Goal: Use online tool/utility: Utilize a website feature to perform a specific function

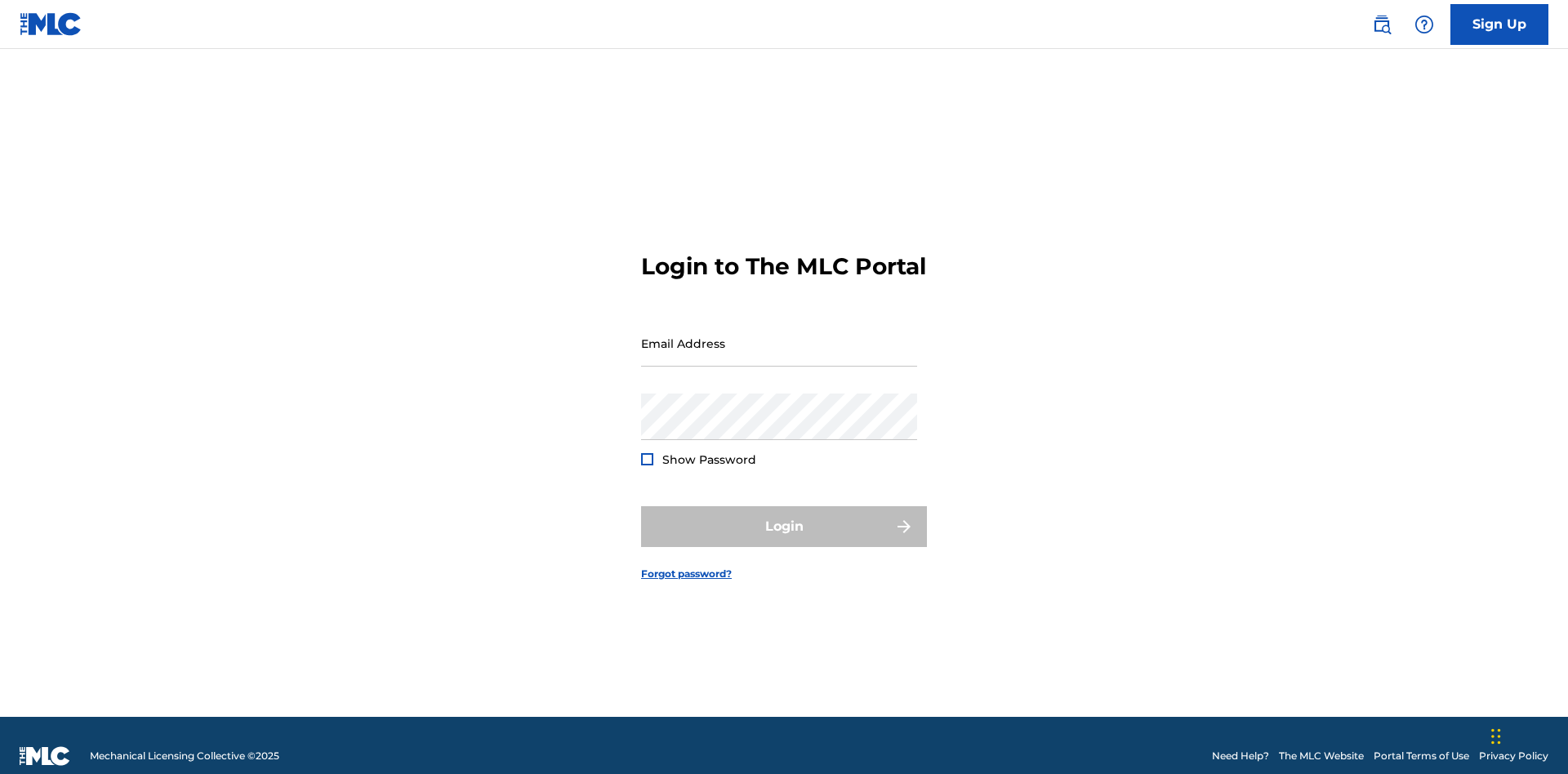
scroll to position [21, 0]
click at [779, 335] on input "Email Address" at bounding box center [779, 343] width 276 height 46
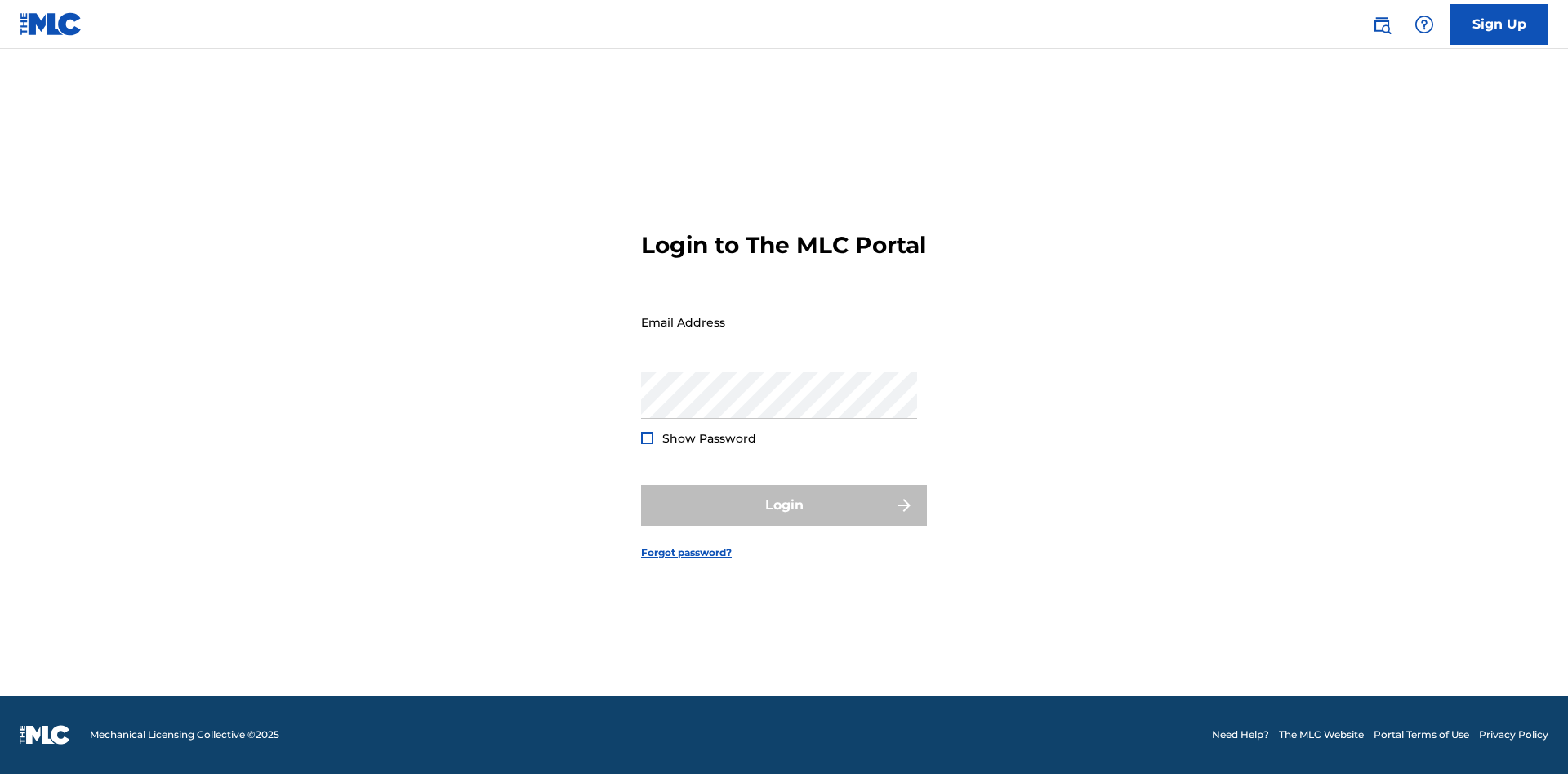
scroll to position [21, 0]
type input "Krystal.Ribble@themlc.com"
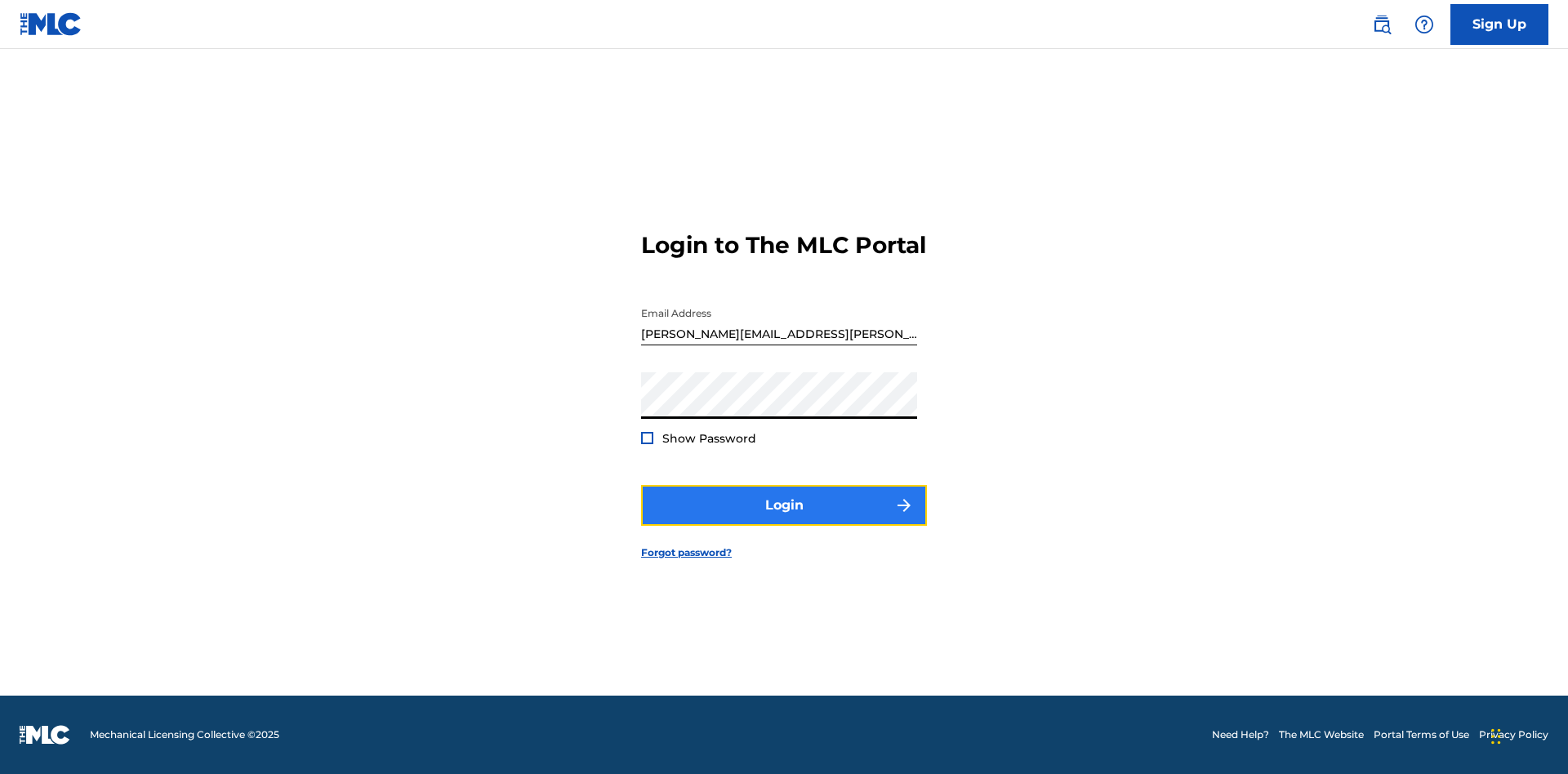
click at [784, 520] on button "Login" at bounding box center [784, 505] width 286 height 41
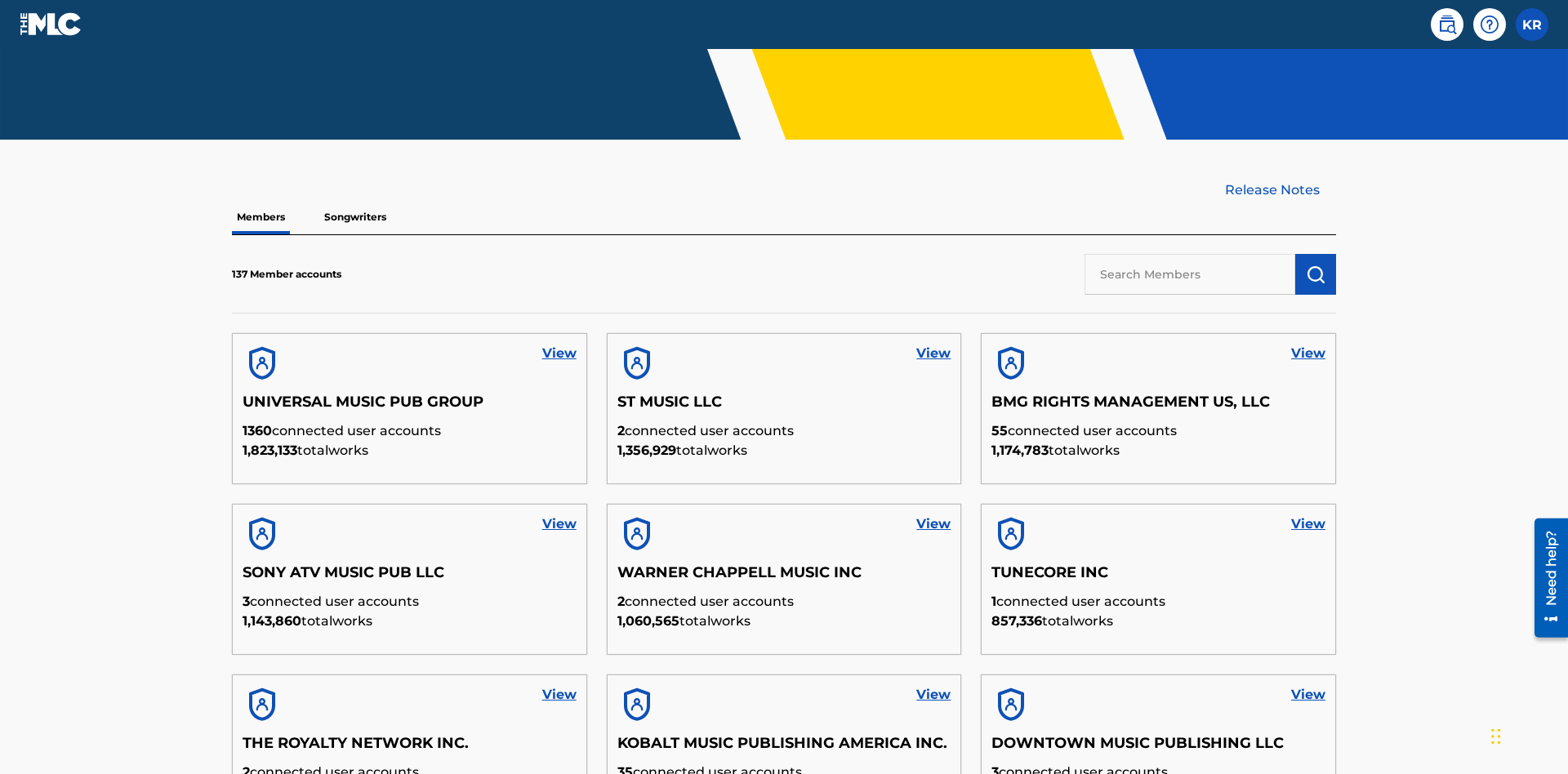
click at [1190, 254] on input "text" at bounding box center [1190, 275] width 210 height 41
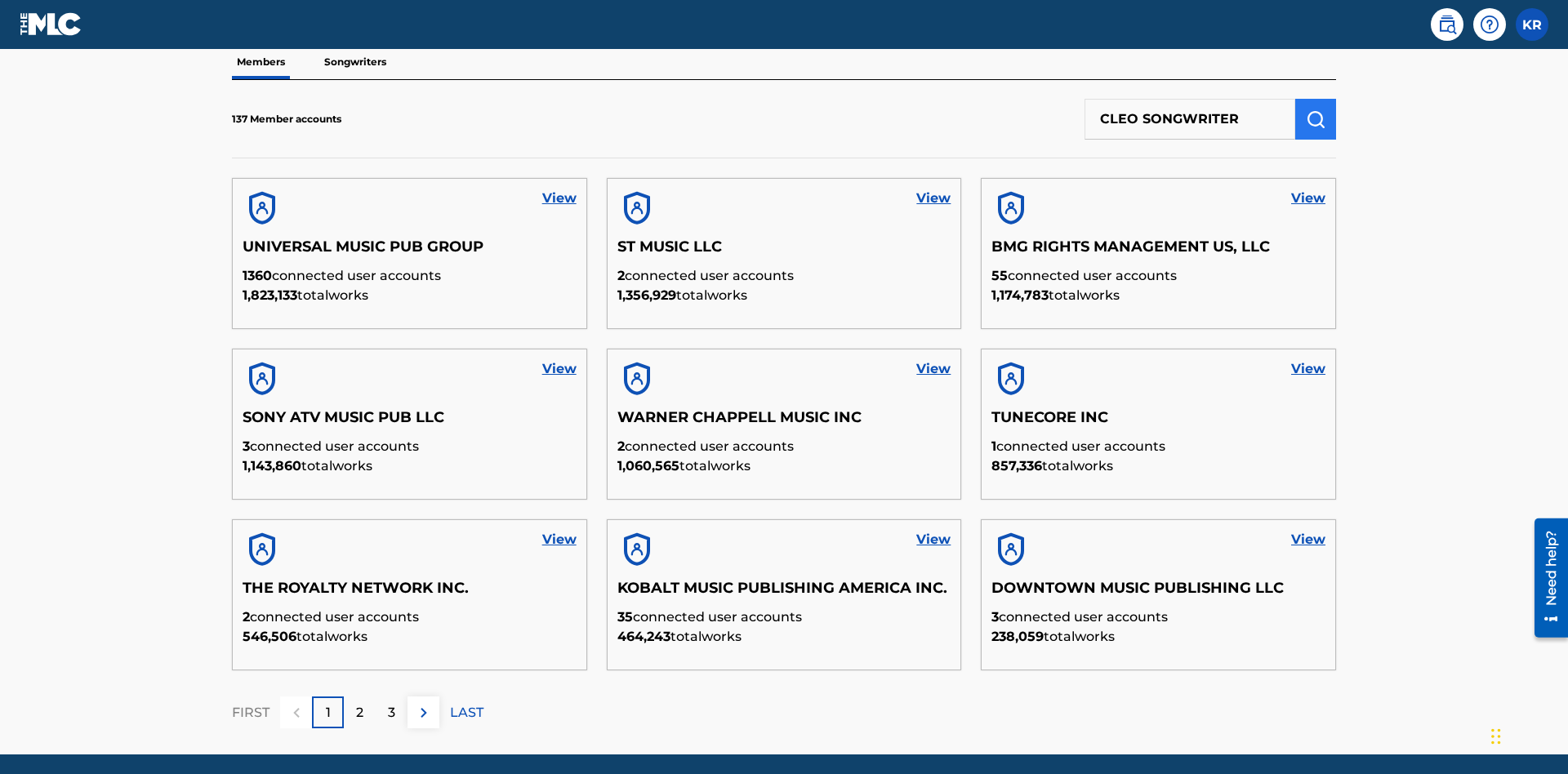
type input "CLEO SONGWRITER"
click at [1315, 110] on img "submit" at bounding box center [1315, 119] width 19 height 19
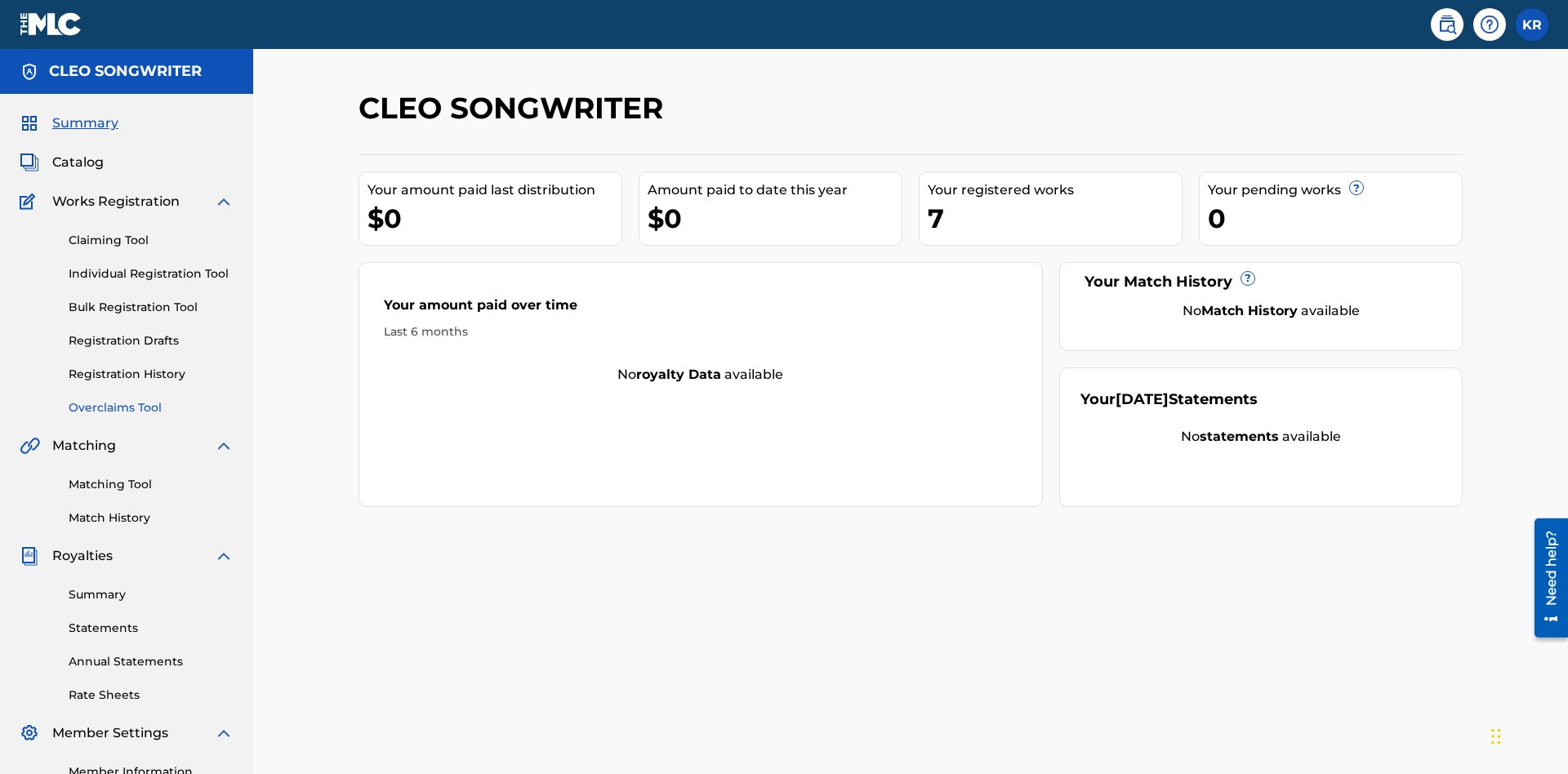
click at [151, 400] on link "Overclaims Tool" at bounding box center [150, 408] width 165 height 17
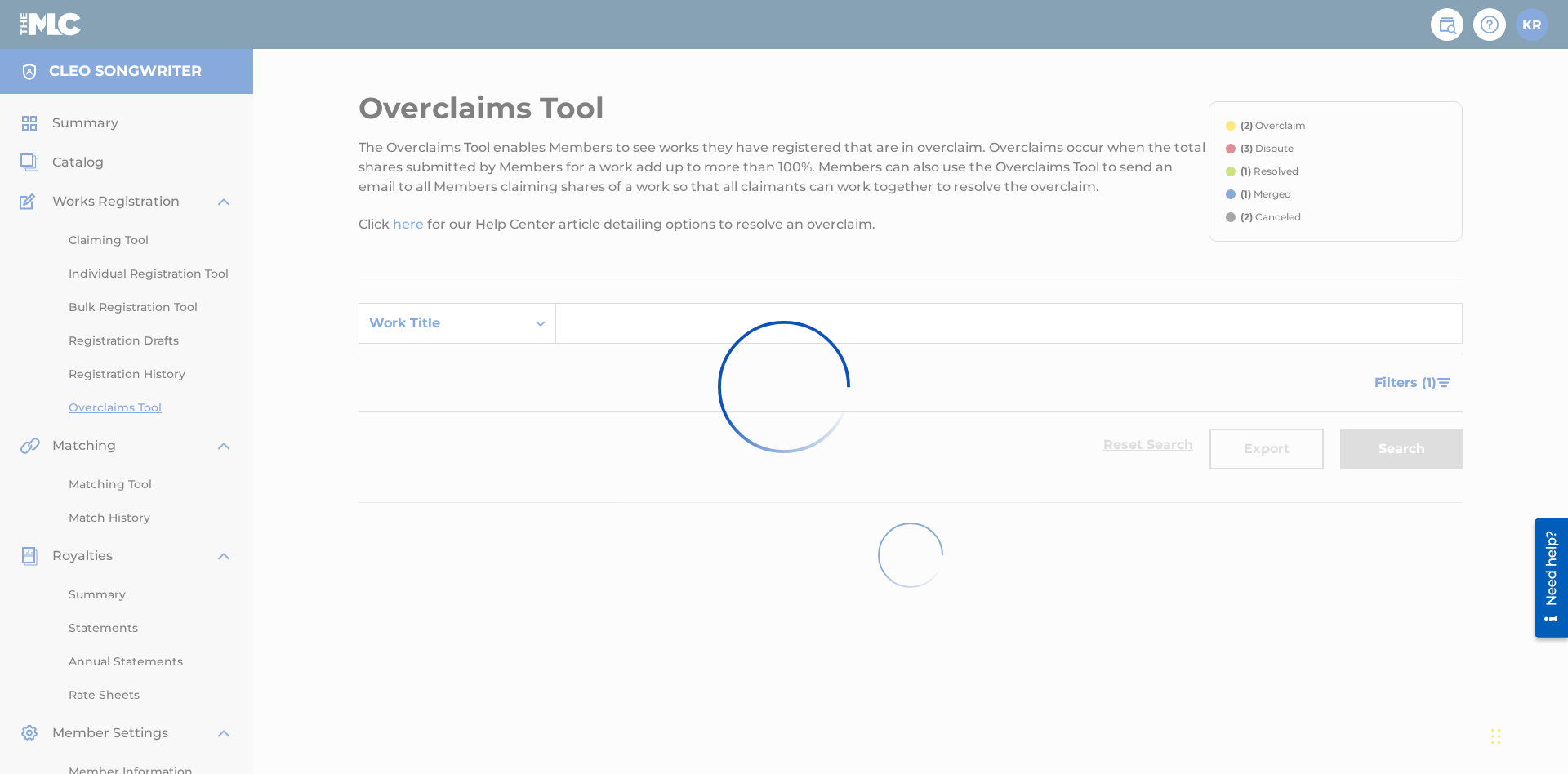
scroll to position [205, 0]
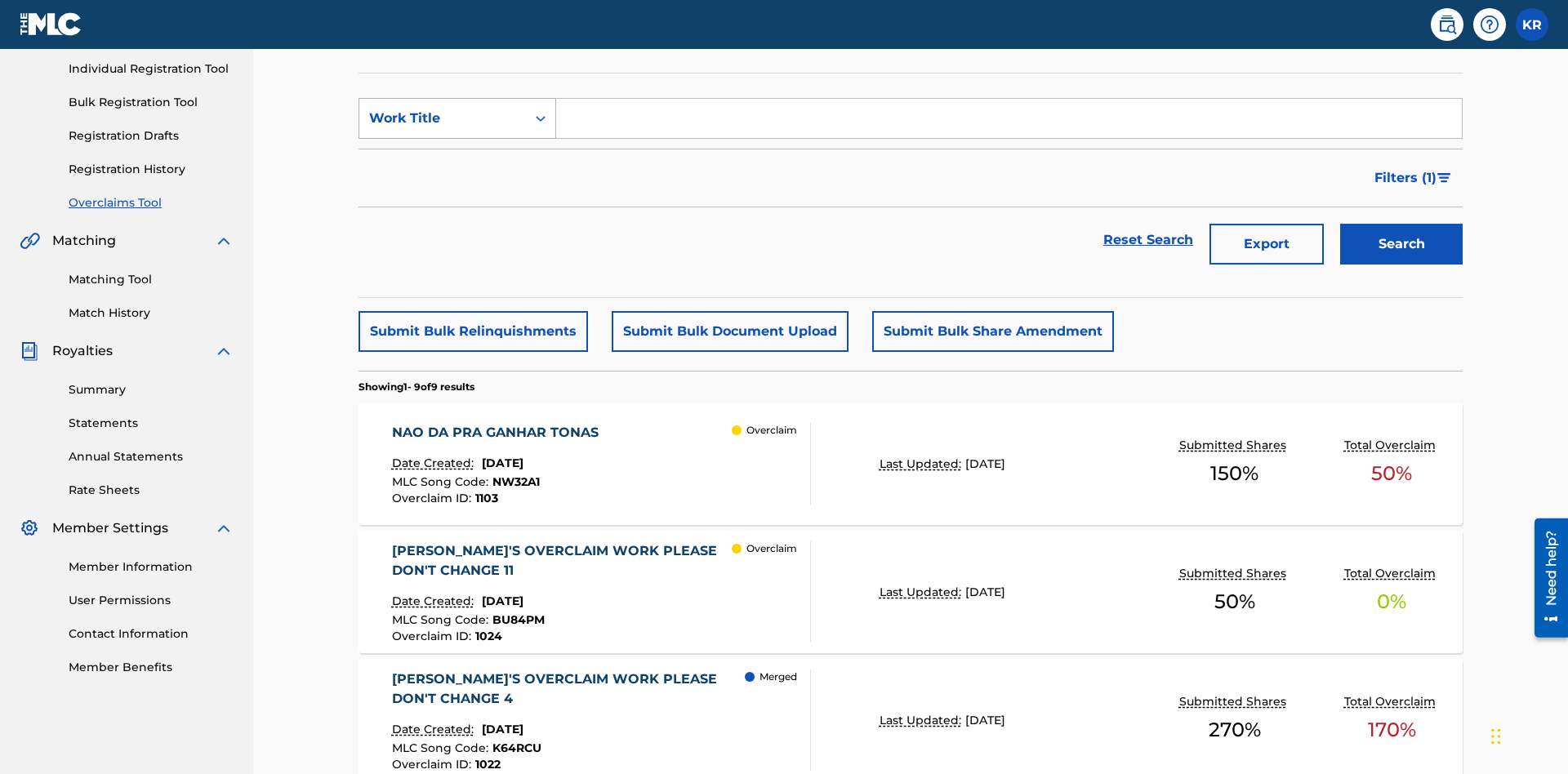
click at [443, 118] on div "Work Title" at bounding box center [443, 118] width 147 height 19
click at [457, 160] on div "MLC Song Code" at bounding box center [457, 159] width 196 height 41
click at [1009, 117] on input "Search Form" at bounding box center [1009, 118] width 906 height 39
type input "NW32A1"
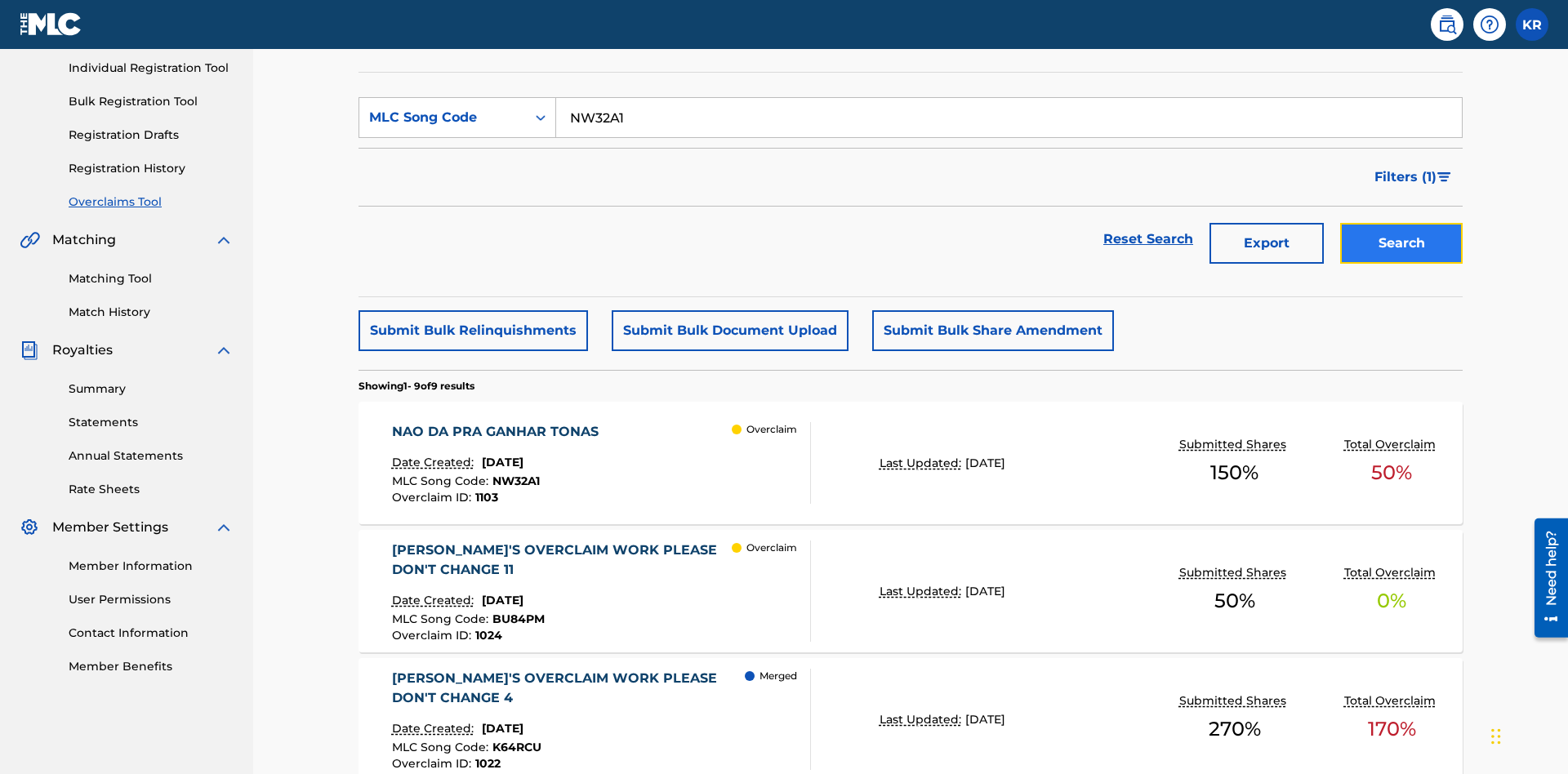
click at [1402, 223] on button "Search" at bounding box center [1401, 243] width 122 height 41
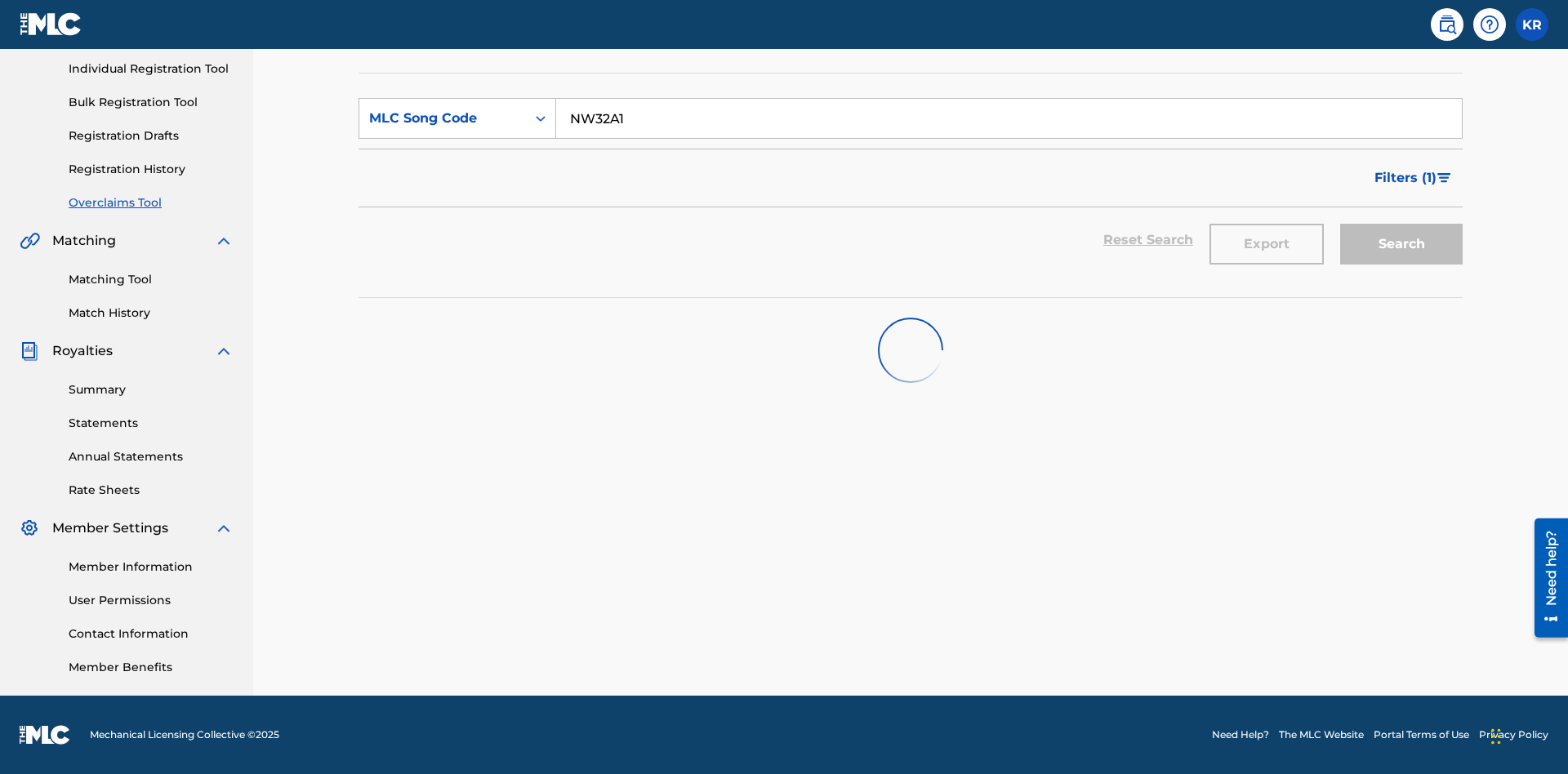
scroll to position [205, 0]
